Goal: Information Seeking & Learning: Learn about a topic

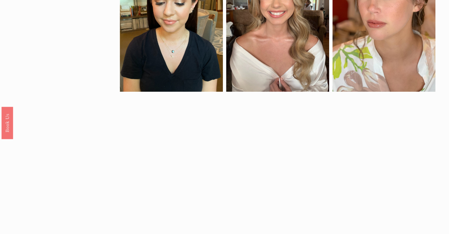
scroll to position [384, 0]
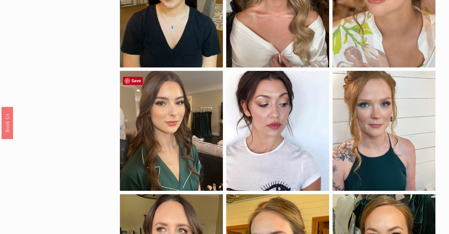
click at [189, 121] on div at bounding box center [171, 131] width 103 height 120
click at [130, 78] on link "Save" at bounding box center [133, 81] width 20 height 8
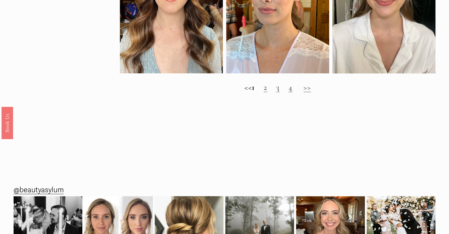
scroll to position [650, 0]
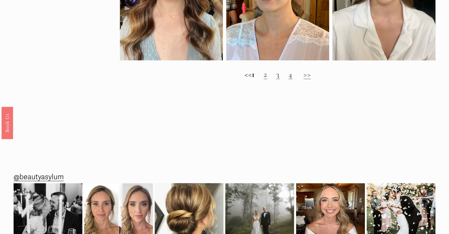
click at [267, 79] on link "2" at bounding box center [266, 74] width 4 height 10
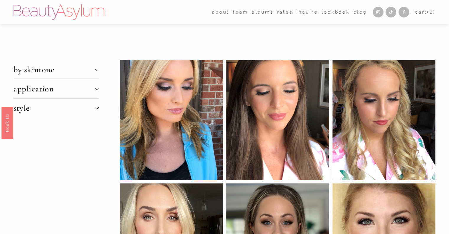
click at [58, 67] on span "by skintone" at bounding box center [54, 69] width 81 height 10
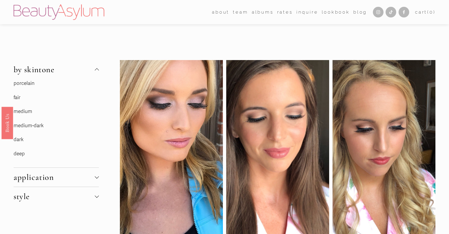
click at [15, 98] on link "fair" at bounding box center [17, 97] width 7 height 6
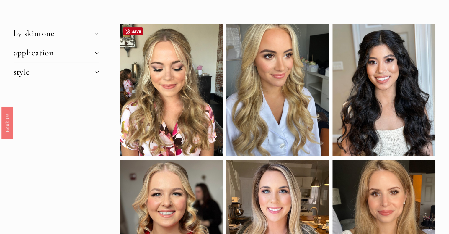
scroll to position [30, 0]
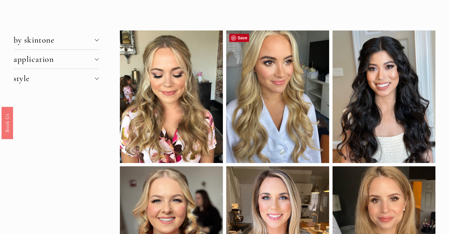
click at [266, 99] on div at bounding box center [277, 96] width 103 height 132
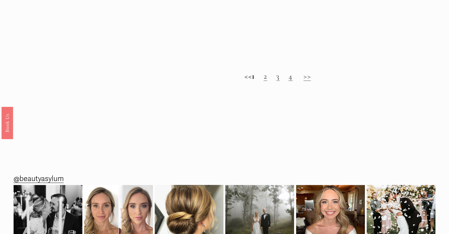
scroll to position [650, 0]
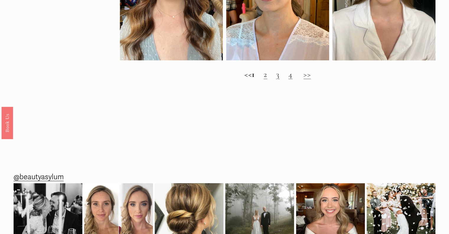
click at [267, 79] on link "2" at bounding box center [266, 74] width 4 height 10
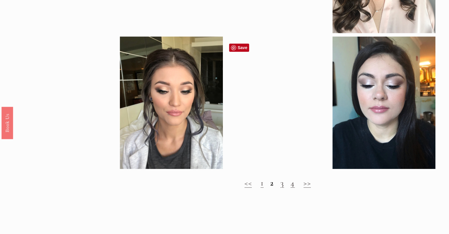
scroll to position [532, 0]
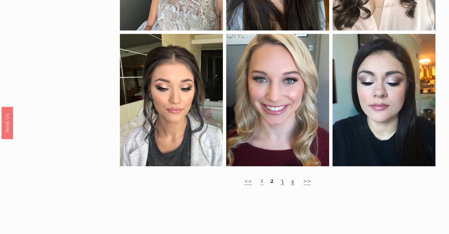
click at [281, 185] on link "3" at bounding box center [283, 180] width 4 height 10
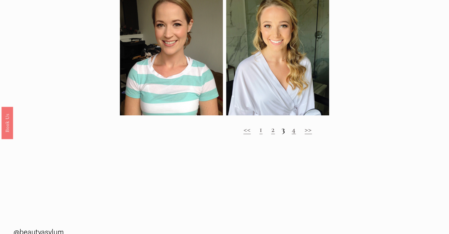
scroll to position [620, 0]
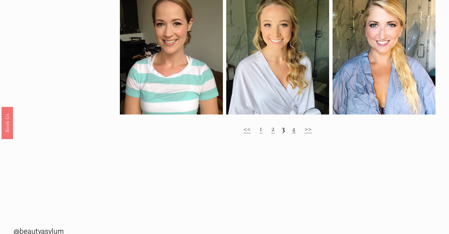
click at [293, 133] on link "4" at bounding box center [294, 128] width 4 height 10
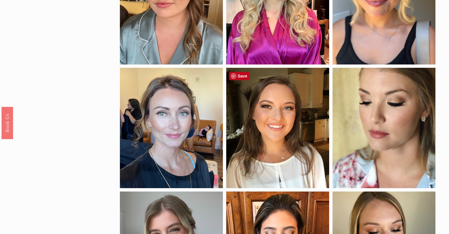
scroll to position [118, 0]
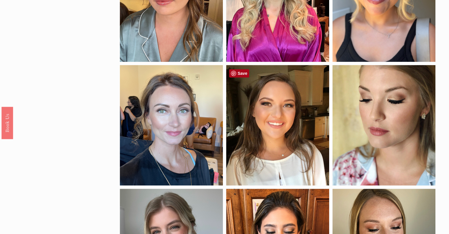
click at [239, 73] on link "Save" at bounding box center [239, 73] width 20 height 8
